Goal: Task Accomplishment & Management: Complete application form

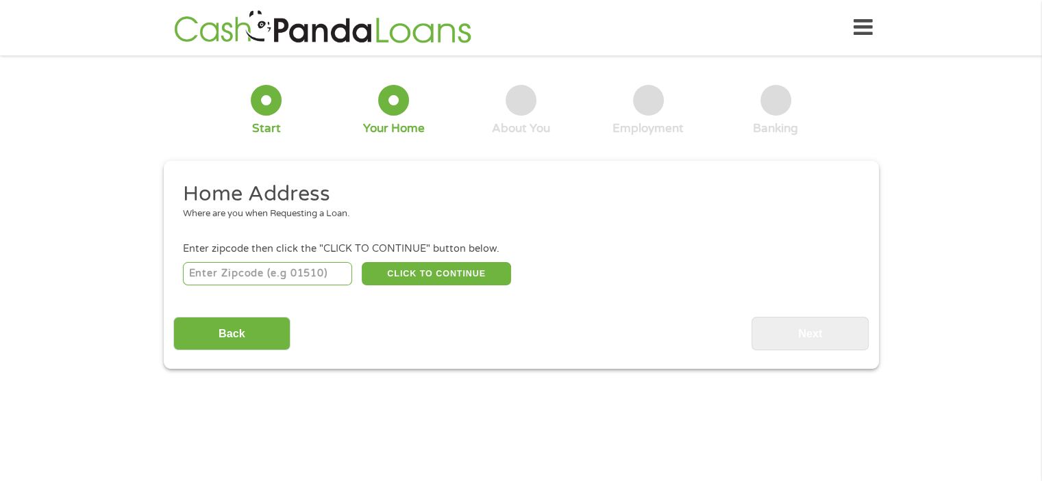
click at [298, 272] on input "number" at bounding box center [267, 273] width 169 height 23
type input "57110"
click at [437, 279] on button "CLICK TO CONTINUE" at bounding box center [436, 273] width 149 height 23
type input "57110"
type input "[GEOGRAPHIC_DATA]"
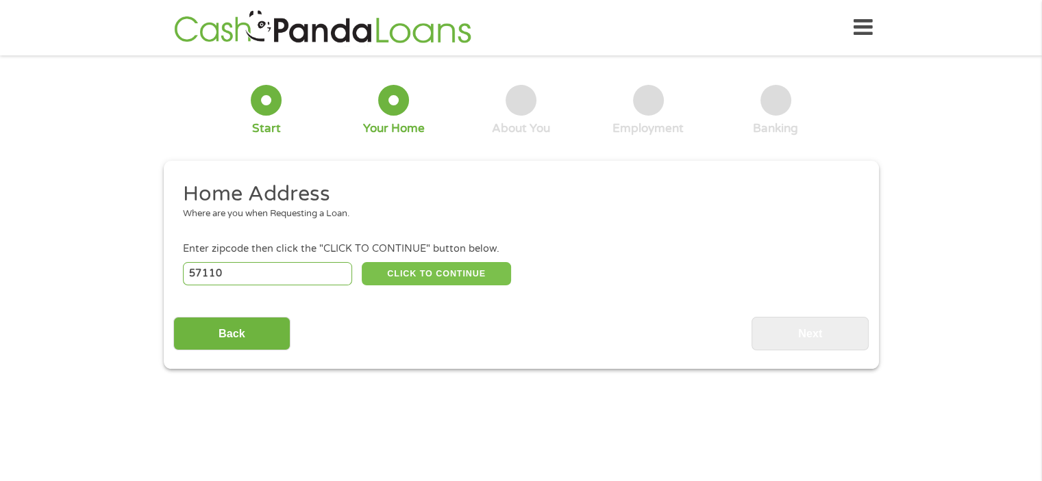
select select "[US_STATE]"
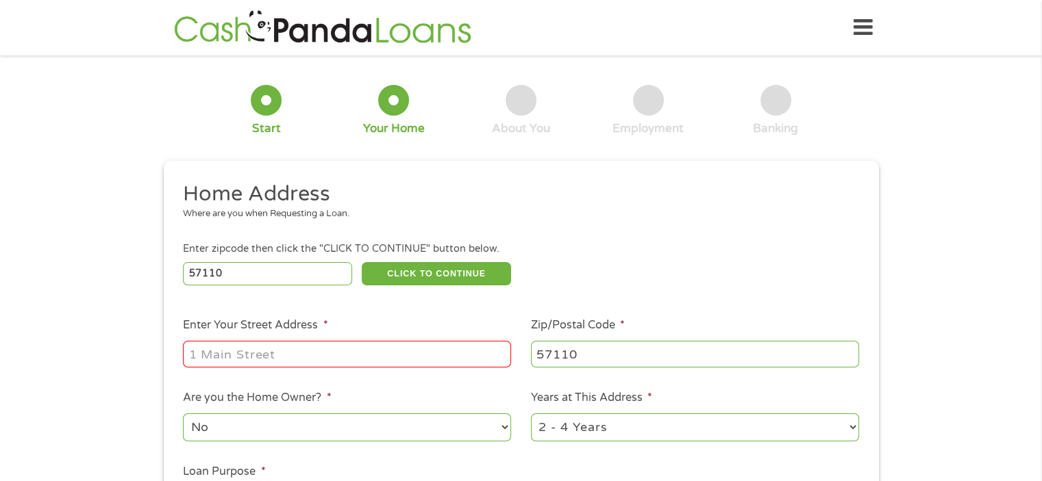
click at [331, 357] on input "Enter Your Street Address *" at bounding box center [347, 354] width 328 height 26
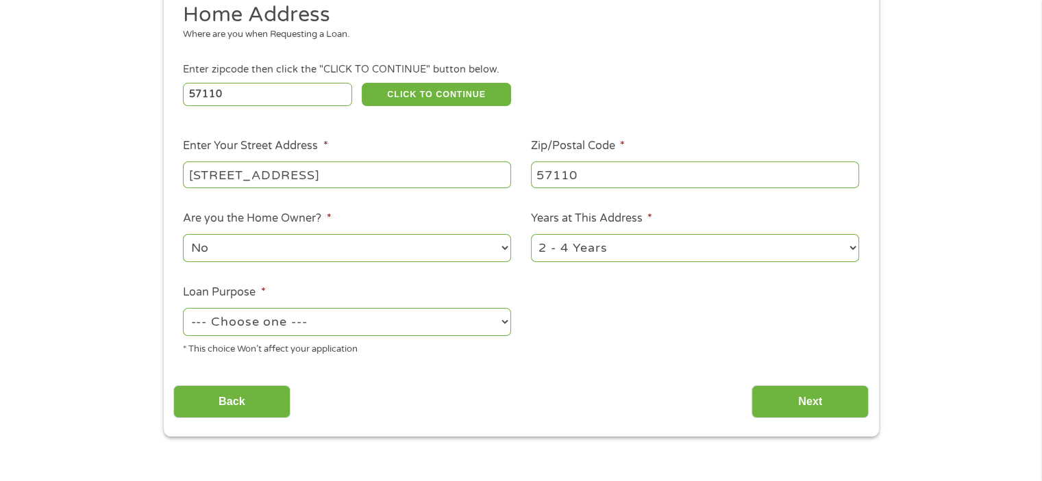
scroll to position [180, 0]
type input "[STREET_ADDRESS]"
click at [328, 331] on select "--- Choose one --- Pay Bills Debt Consolidation Home Improvement Major Purchase…" at bounding box center [347, 321] width 328 height 28
select select "paybills"
click at [183, 309] on select "--- Choose one --- Pay Bills Debt Consolidation Home Improvement Major Purchase…" at bounding box center [347, 321] width 328 height 28
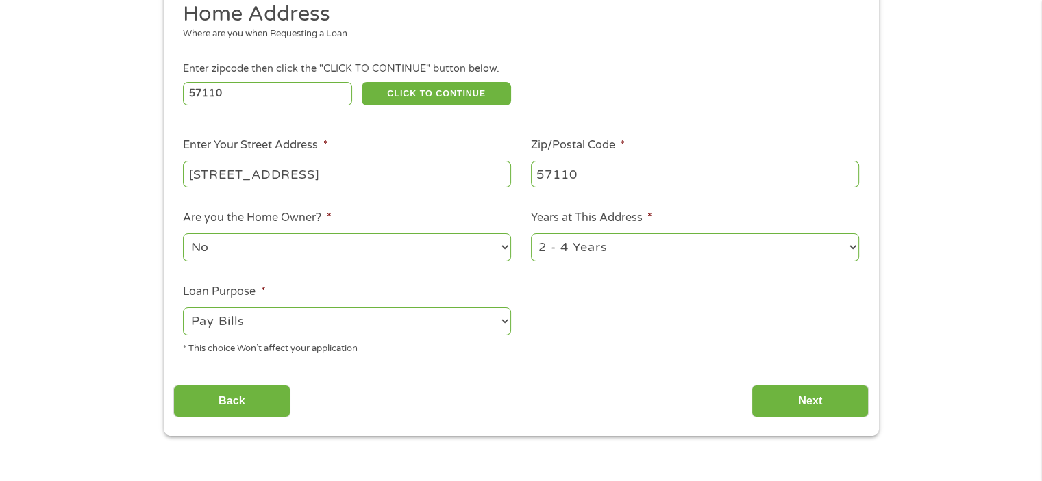
click at [768, 257] on select "1 Year or less 1 - 2 Years 2 - 4 Years Over 4 Years" at bounding box center [695, 248] width 328 height 28
select select "12months"
click at [531, 235] on select "1 Year or less 1 - 2 Years 2 - 4 Years Over 4 Years" at bounding box center [695, 248] width 328 height 28
click at [796, 386] on input "Next" at bounding box center [809, 402] width 117 height 34
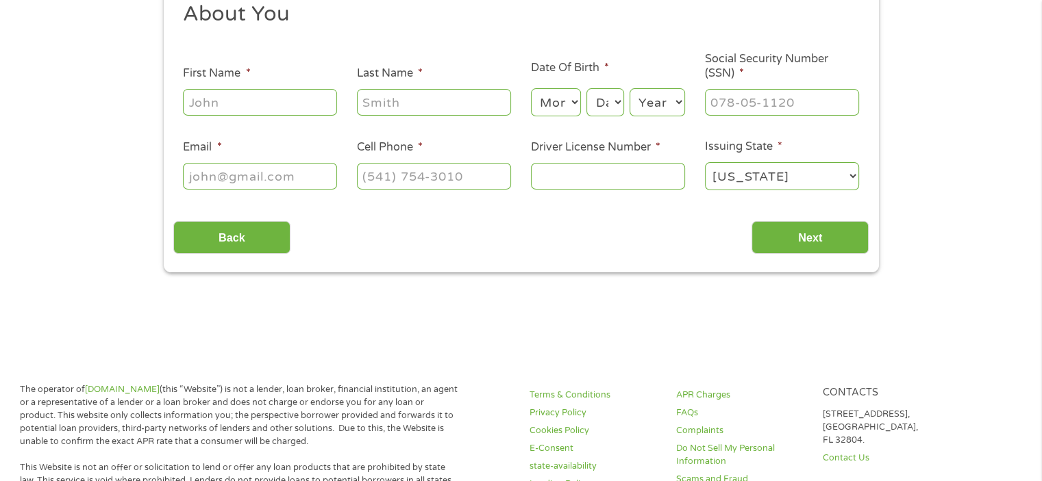
scroll to position [0, 0]
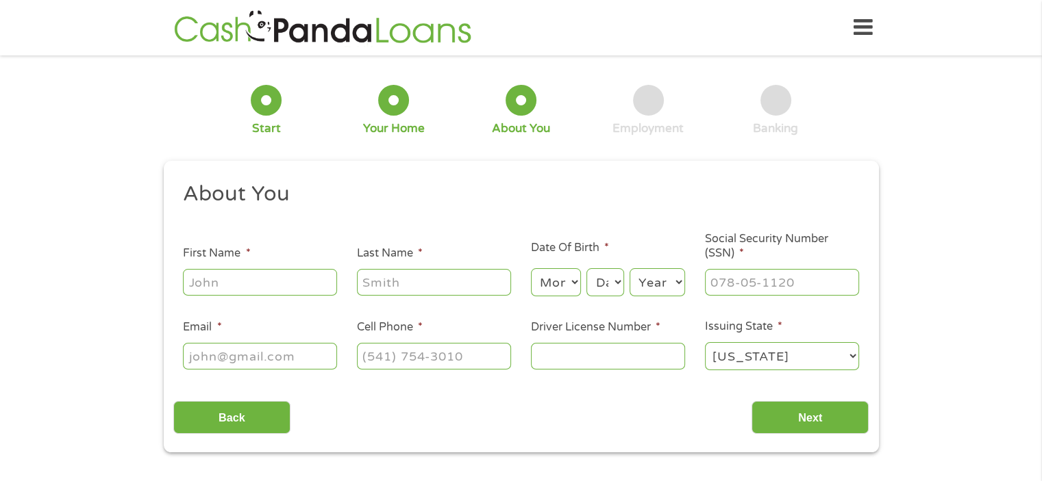
click at [263, 290] on input "First Name *" at bounding box center [260, 282] width 154 height 26
type input "S"
type input "[PERSON_NAME]"
click at [408, 279] on input "Last Name *" at bounding box center [434, 282] width 154 height 26
type input "[PERSON_NAME]"
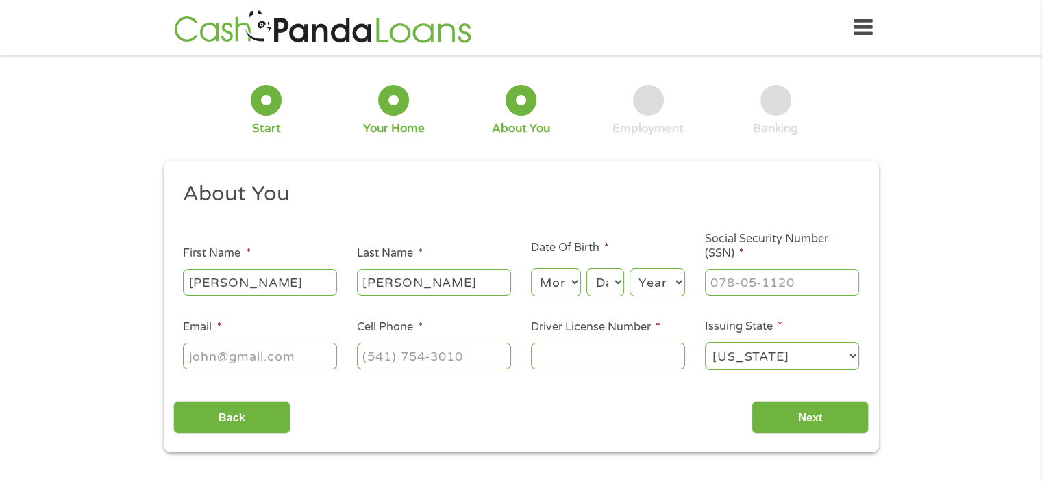
click at [553, 284] on select "Month 1 2 3 4 5 6 7 8 9 10 11 12" at bounding box center [556, 282] width 50 height 28
select select "4"
click at [531, 269] on select "Month 1 2 3 4 5 6 7 8 9 10 11 12" at bounding box center [556, 282] width 50 height 28
click at [607, 296] on select "Day 1 2 3 4 5 6 7 8 9 10 11 12 13 14 15 16 17 18 19 20 21 22 23 24 25 26 27 28 …" at bounding box center [604, 282] width 37 height 28
select select "17"
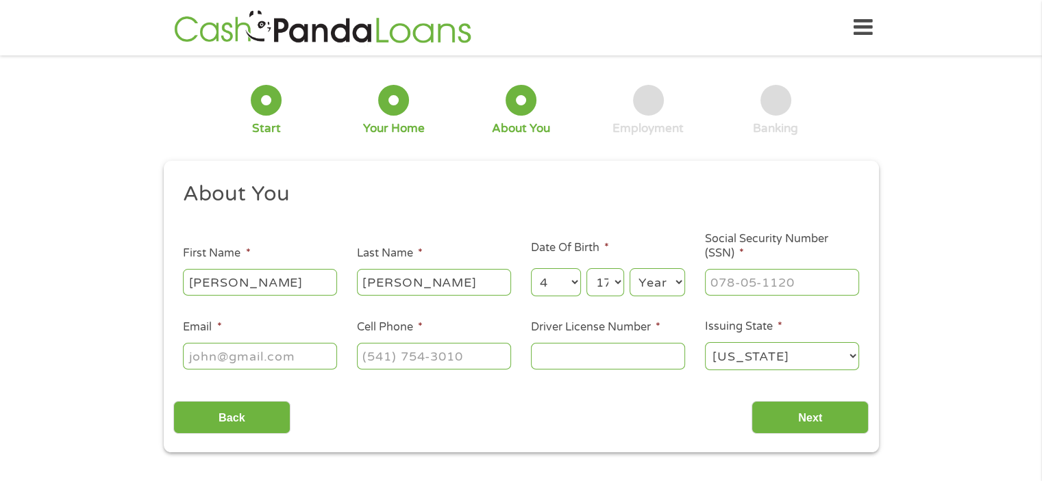
click at [586, 269] on select "Day 1 2 3 4 5 6 7 8 9 10 11 12 13 14 15 16 17 18 19 20 21 22 23 24 25 26 27 28 …" at bounding box center [604, 282] width 37 height 28
click at [651, 283] on select "Year [DATE] 2006 2005 2004 2003 2002 2001 2000 1999 1998 1997 1996 1995 1994 19…" at bounding box center [656, 282] width 55 height 28
select select "2003"
click at [629, 269] on select "Year [DATE] 2006 2005 2004 2003 2002 2001 2000 1999 1998 1997 1996 1995 1994 19…" at bounding box center [656, 282] width 55 height 28
click at [605, 281] on select "Day 1 2 3 4 5 6 7 8 9 10 11 12 13 14 15 16 17 18 19 20 21 22 23 24 25 26 27 28 …" at bounding box center [604, 282] width 37 height 28
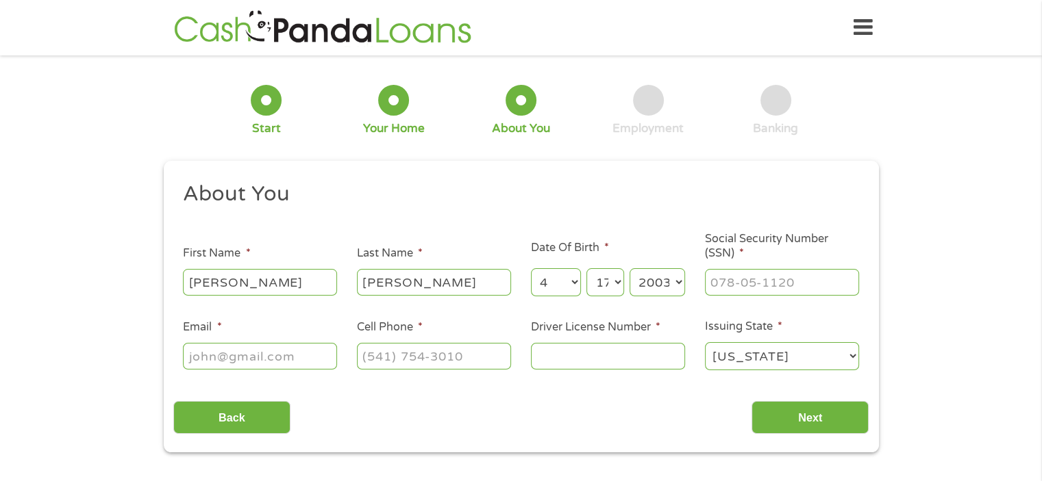
click at [586, 269] on select "Day 1 2 3 4 5 6 7 8 9 10 11 12 13 14 15 16 17 18 19 20 21 22 23 24 25 26 27 28 …" at bounding box center [604, 282] width 37 height 28
click at [768, 290] on input "___-__-____" at bounding box center [782, 282] width 154 height 26
type input "503-35-4186"
click at [238, 366] on input "Email *" at bounding box center [260, 356] width 154 height 26
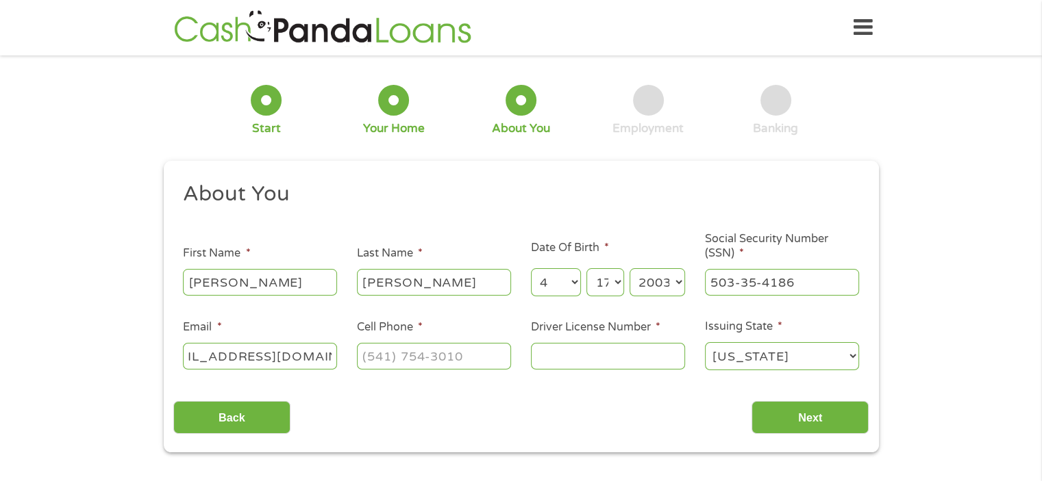
type input "[EMAIL_ADDRESS][DOMAIN_NAME]"
click at [419, 355] on input "(___) ___-____" at bounding box center [434, 356] width 154 height 26
click at [438, 357] on input "[PHONE_NUMBER]" at bounding box center [434, 356] width 154 height 26
type input "[PHONE_NUMBER]"
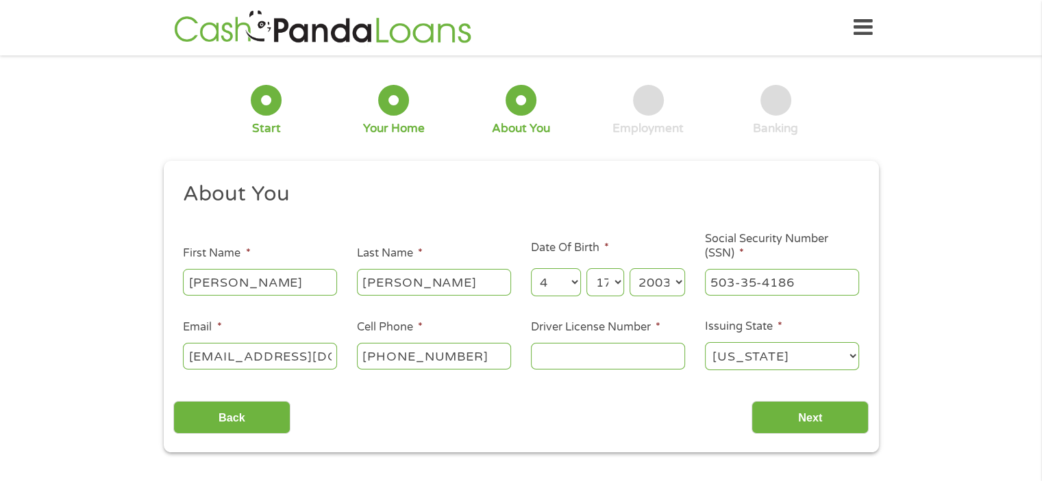
click at [559, 357] on input "Driver License Number *" at bounding box center [608, 356] width 154 height 26
click at [737, 361] on select "[US_STATE] [US_STATE] [US_STATE] [US_STATE] [US_STATE] [US_STATE] [US_STATE] [U…" at bounding box center [782, 356] width 154 height 28
click at [705, 343] on select "[US_STATE] [US_STATE] [US_STATE] [US_STATE] [US_STATE] [US_STATE] [US_STATE] [U…" at bounding box center [782, 356] width 154 height 28
click at [602, 357] on input "Driver License Number *" at bounding box center [608, 356] width 154 height 26
type input "0"
